Goal: Transaction & Acquisition: Obtain resource

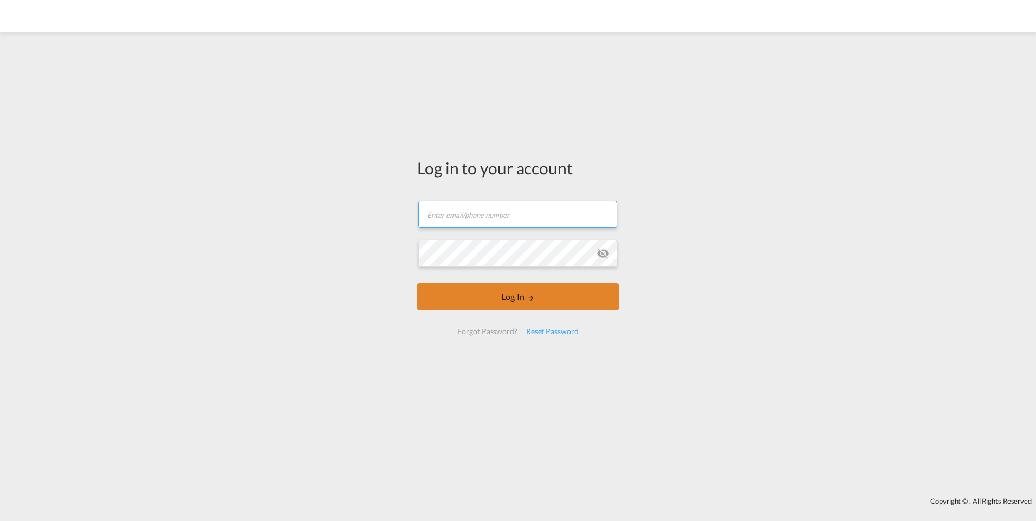
type input "[PERSON_NAME][EMAIL_ADDRESS][DOMAIN_NAME]"
click at [488, 298] on button "Log In" at bounding box center [517, 296] width 201 height 27
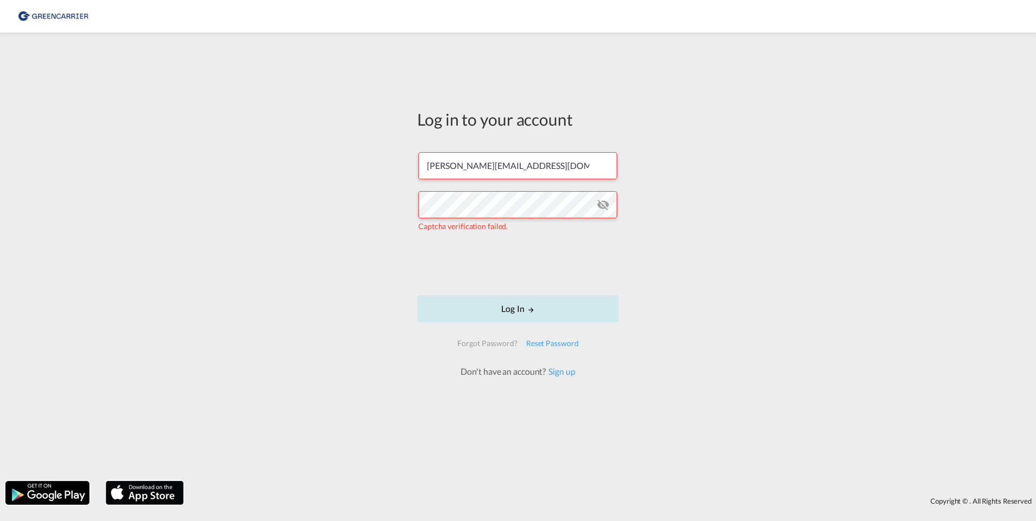
click at [472, 311] on button "Log In" at bounding box center [517, 308] width 201 height 27
click at [534, 312] on md-icon "LOGIN" at bounding box center [531, 310] width 8 height 8
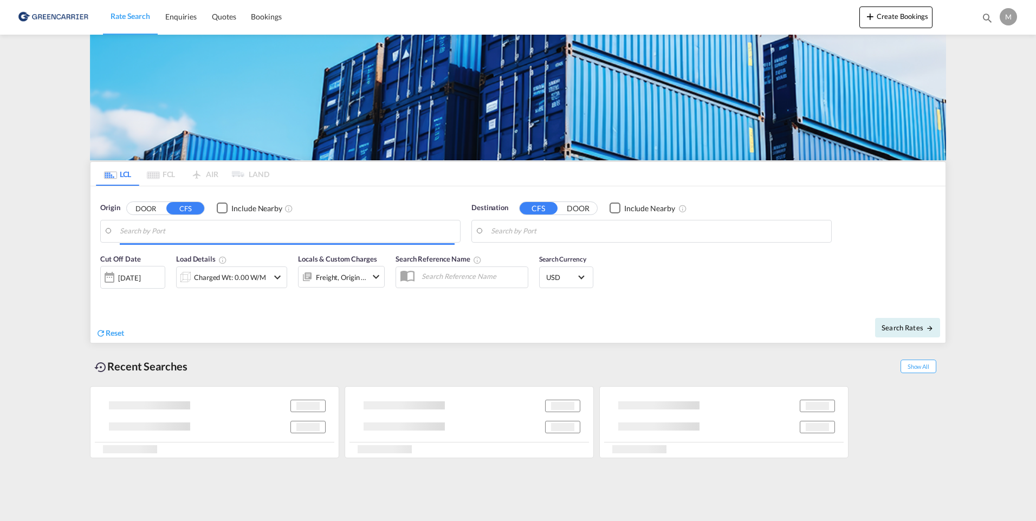
type input "[GEOGRAPHIC_DATA] ([GEOGRAPHIC_DATA]), [GEOGRAPHIC_DATA]"
type input "[GEOGRAPHIC_DATA], HKHKG"
